Goal: Task Accomplishment & Management: Manage account settings

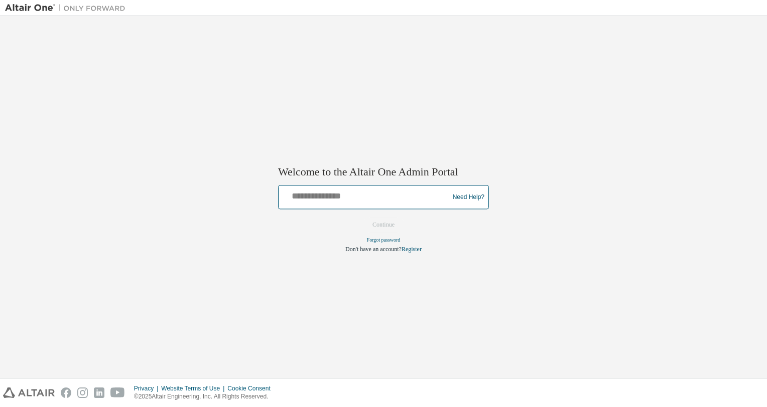
click at [338, 197] on input "text" at bounding box center [364, 195] width 165 height 15
type input "**********"
click at [383, 224] on button "Continue" at bounding box center [383, 225] width 43 height 15
